Goal: Check status: Check status

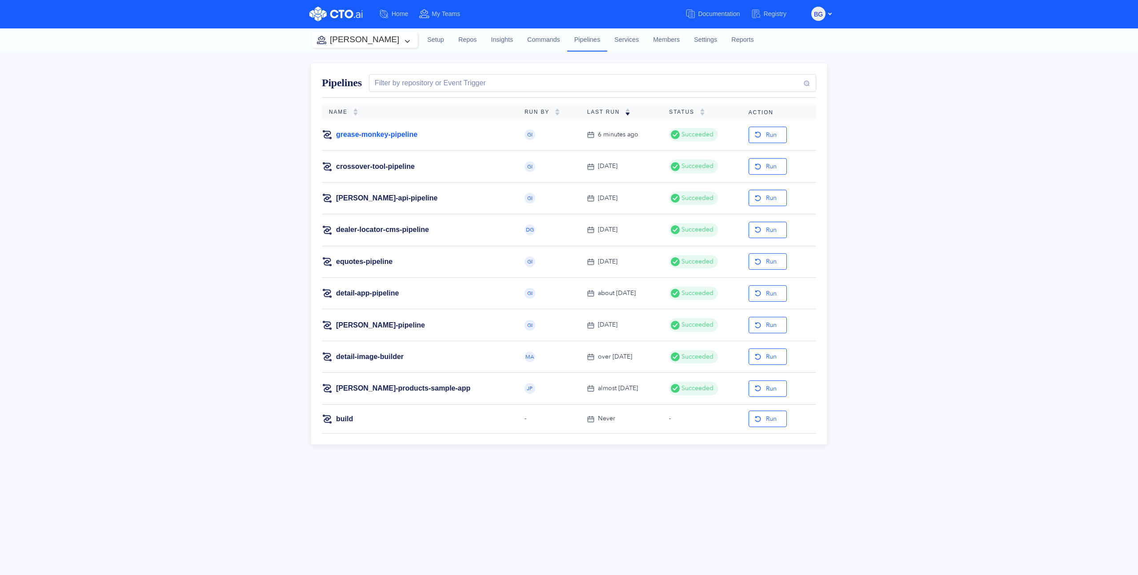
click at [372, 132] on link "grease-monkey-pipeline" at bounding box center [376, 135] width 81 height 10
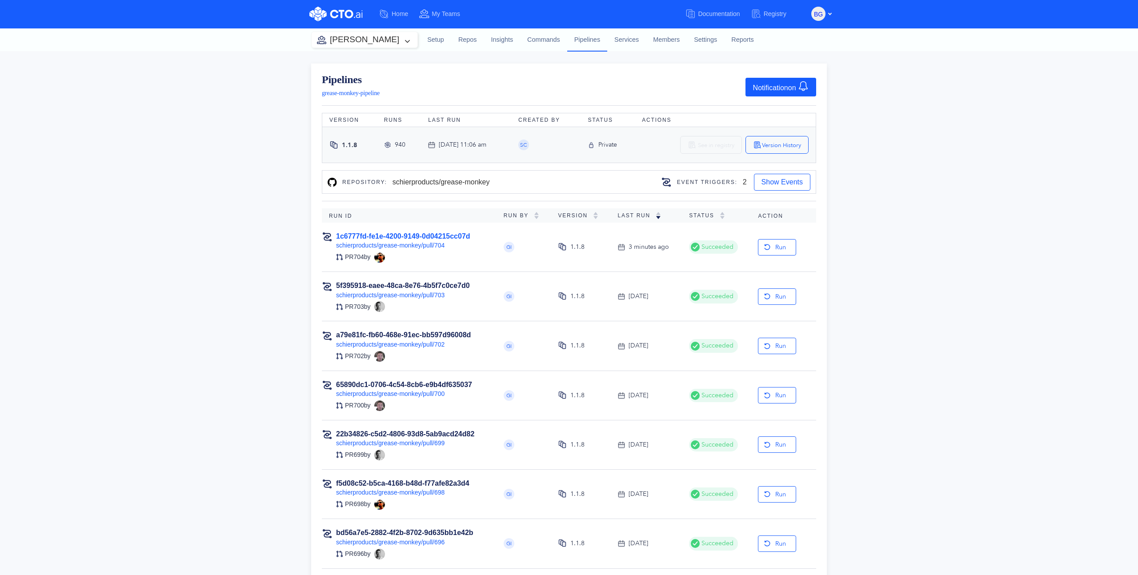
click at [398, 208] on div "Version Runs Last Run Created By Status Actions 1.1.8 940 [DATE] 11:06 am SC Pr…" at bounding box center [569, 425] width 494 height 624
drag, startPoint x: 388, startPoint y: 236, endPoint x: 331, endPoint y: 227, distance: 57.7
click at [388, 236] on link "1c6777fd-fe1e-4200-9149-0d04215cc07d" at bounding box center [403, 236] width 134 height 8
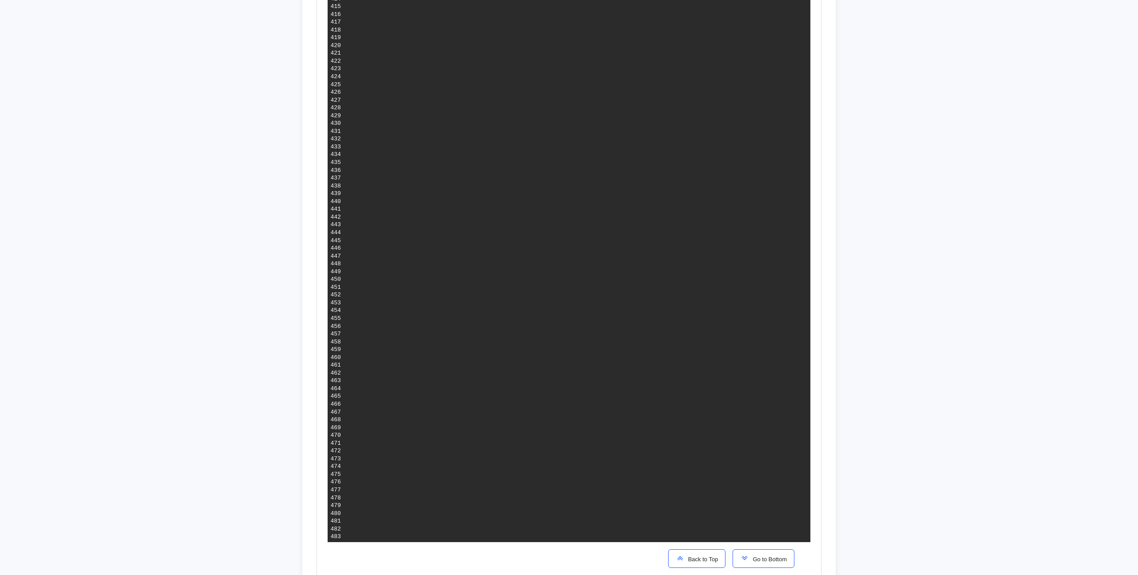
scroll to position [3502, 0]
drag, startPoint x: 685, startPoint y: 274, endPoint x: 549, endPoint y: 273, distance: 135.6
copy span "0c0193f859a8cf1145d61d6d27230a733471de87"
